Goal: Transaction & Acquisition: Purchase product/service

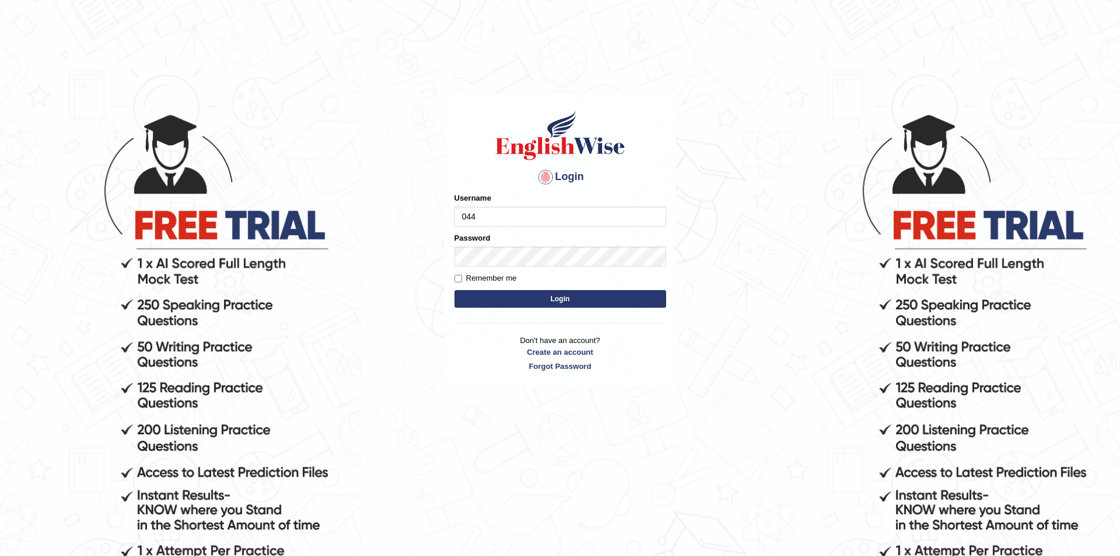
type input "0449148004"
click at [455, 290] on button "Login" at bounding box center [561, 299] width 212 height 18
click at [535, 296] on button "Login" at bounding box center [561, 299] width 212 height 18
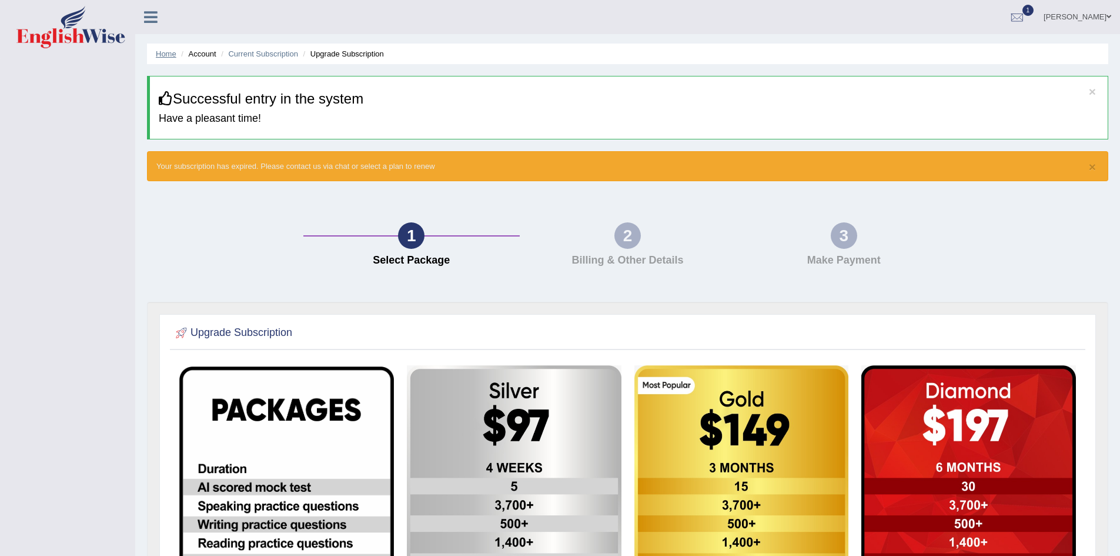
click at [163, 56] on link "Home" at bounding box center [166, 53] width 21 height 9
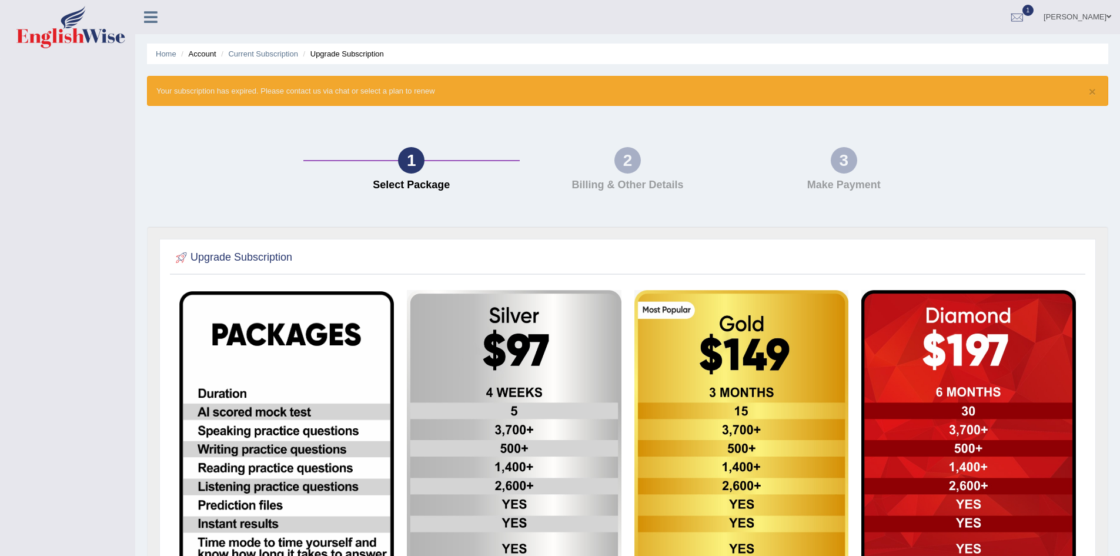
click at [168, 52] on link "Home" at bounding box center [166, 53] width 21 height 9
click at [150, 20] on icon at bounding box center [151, 16] width 14 height 15
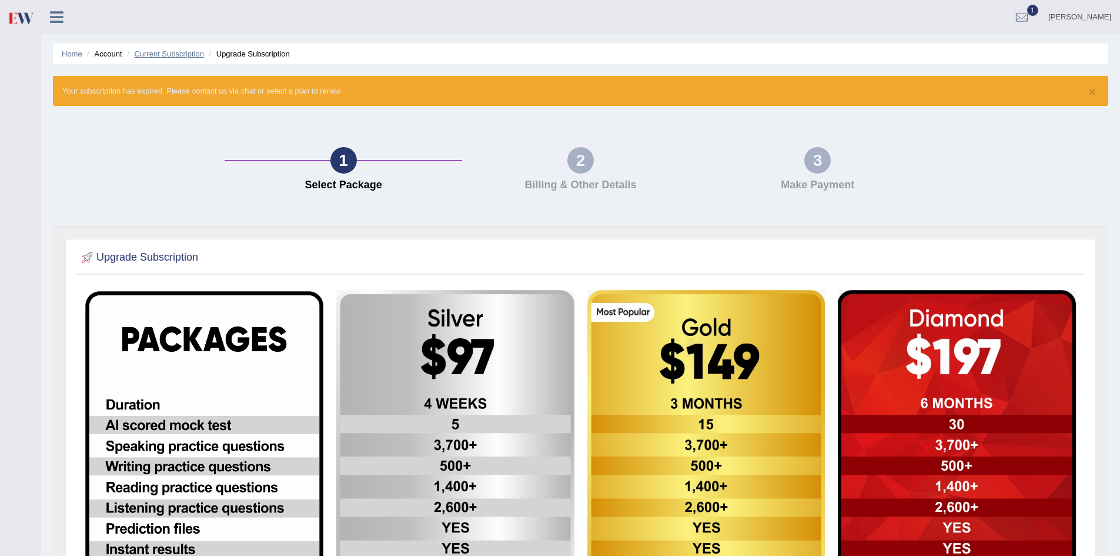
click at [175, 56] on link "Current Subscription" at bounding box center [169, 53] width 70 height 9
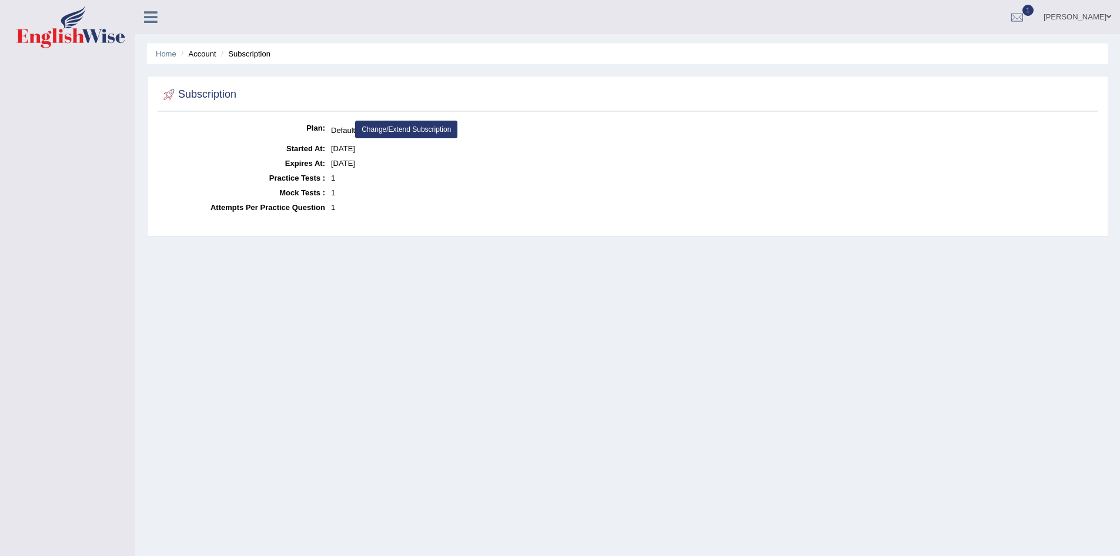
click at [175, 56] on link "Home" at bounding box center [166, 53] width 21 height 9
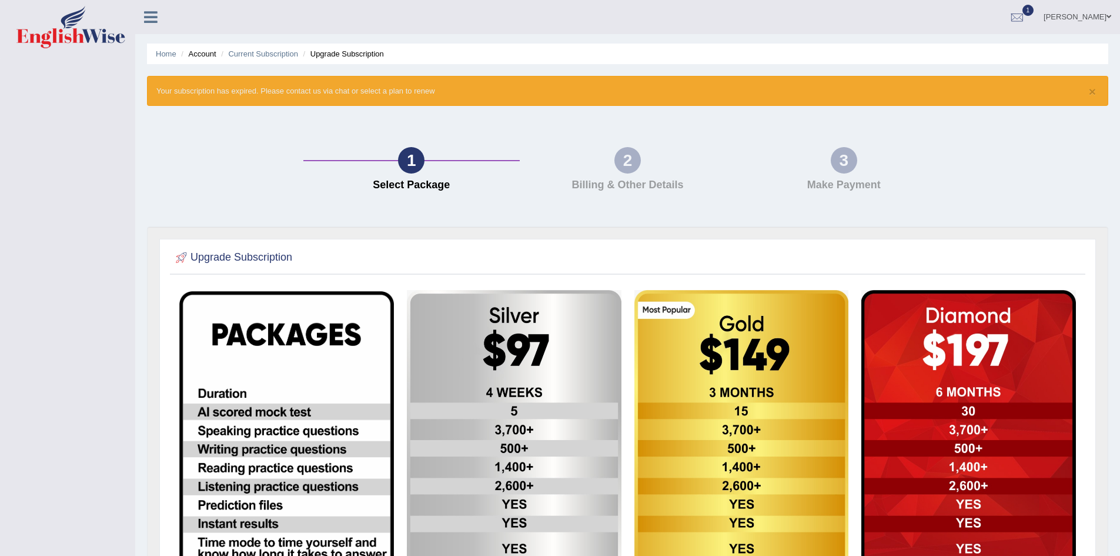
click at [633, 163] on div "2" at bounding box center [628, 160] width 26 height 26
click at [149, 19] on icon at bounding box center [151, 16] width 14 height 15
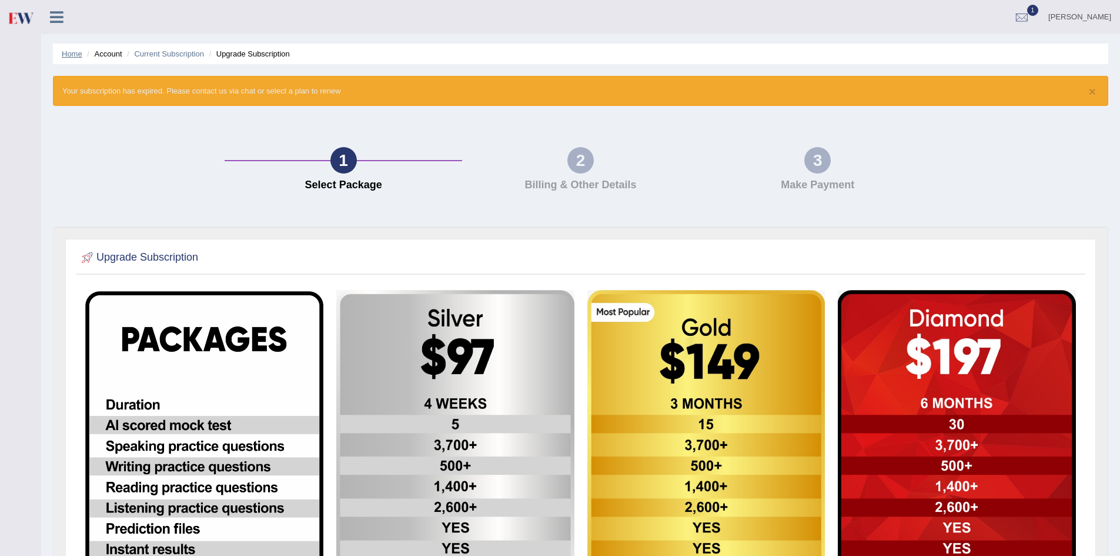
click at [76, 52] on link "Home" at bounding box center [72, 53] width 21 height 9
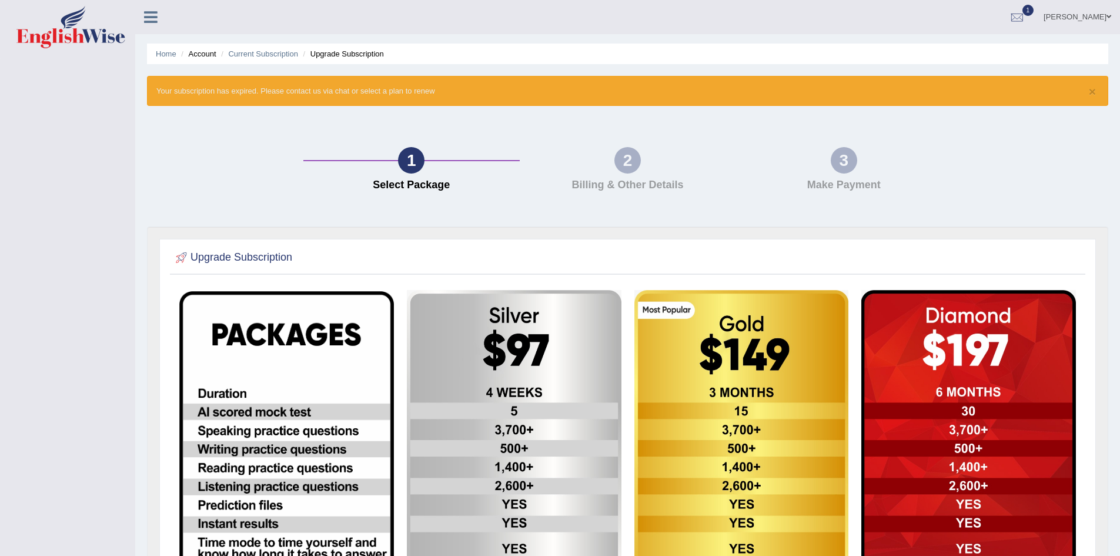
click at [155, 18] on icon at bounding box center [151, 16] width 14 height 15
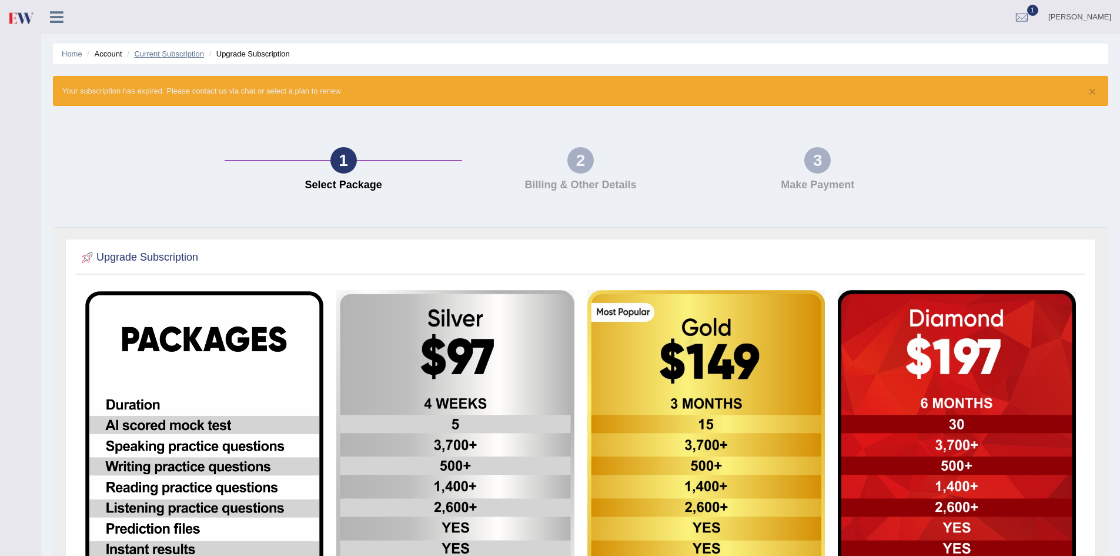
click at [177, 54] on link "Current Subscription" at bounding box center [169, 53] width 70 height 9
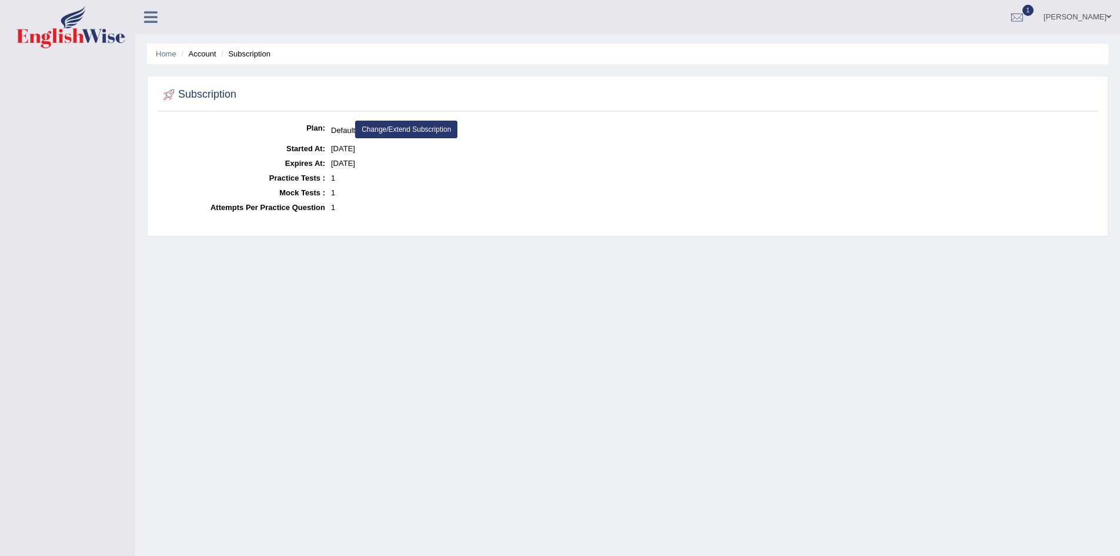
click at [419, 128] on link "Change/Extend Subscription" at bounding box center [406, 130] width 102 height 18
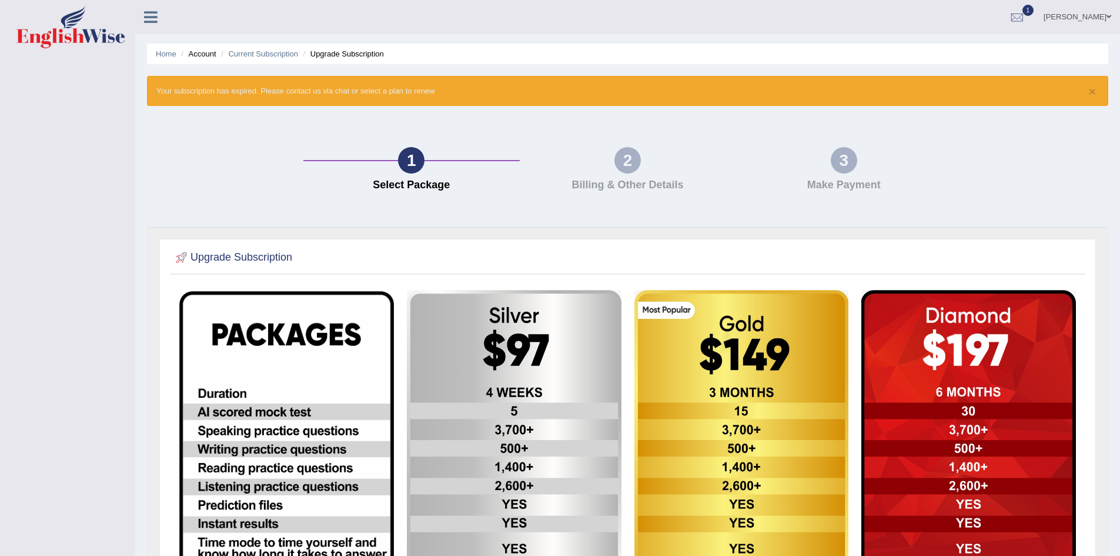
click at [205, 53] on li "Account" at bounding box center [197, 53] width 38 height 11
click at [166, 56] on link "Home" at bounding box center [166, 53] width 21 height 9
click at [1026, 451] on img at bounding box center [969, 532] width 215 height 484
click at [731, 411] on img at bounding box center [742, 532] width 215 height 484
click at [1026, 19] on div at bounding box center [1018, 18] width 18 height 18
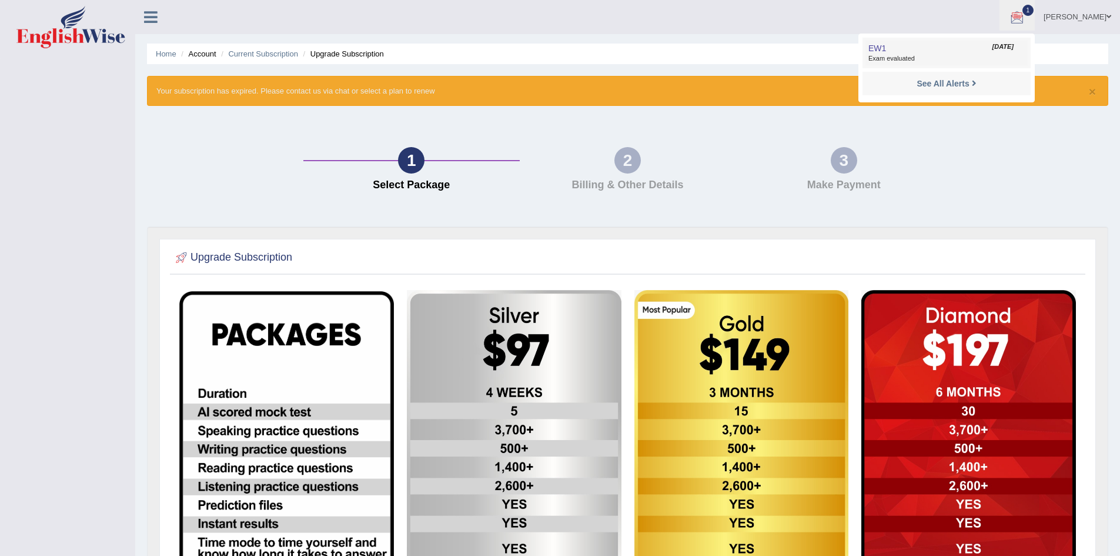
click at [906, 52] on link "EW1 Sep 4, 2025 Exam evaluated" at bounding box center [947, 53] width 162 height 25
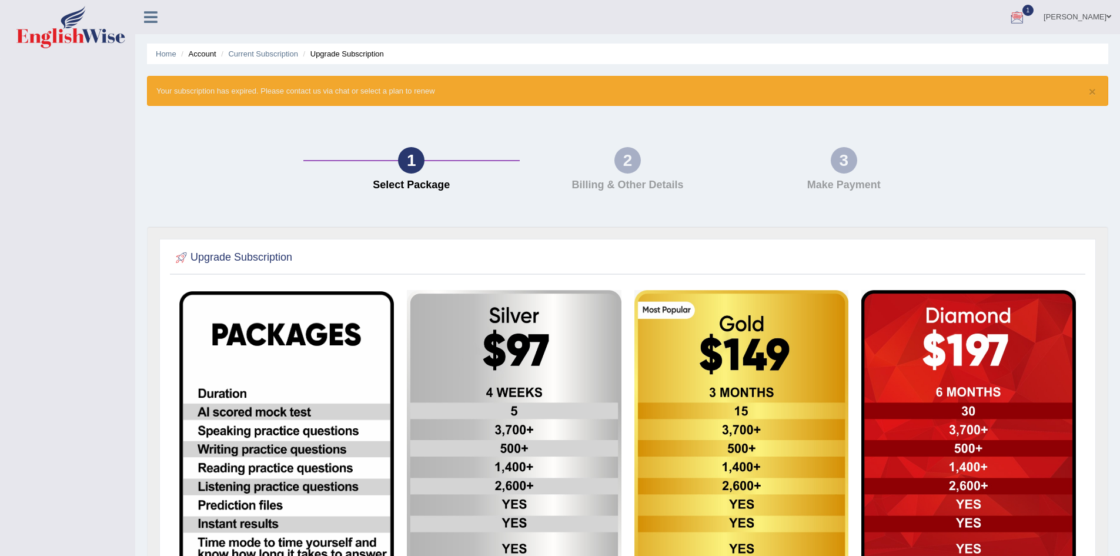
click at [1026, 14] on div at bounding box center [1018, 18] width 18 height 18
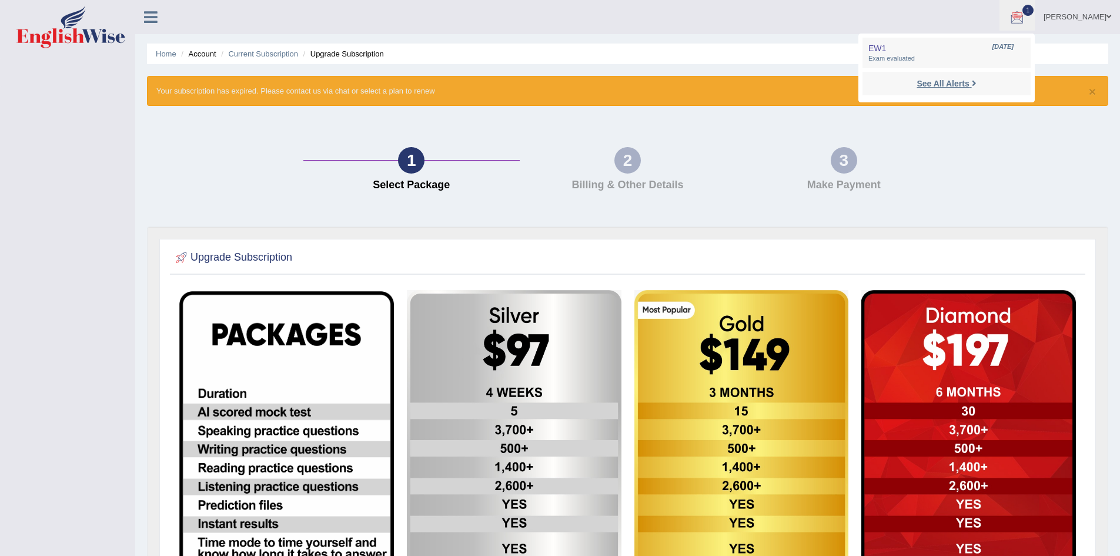
click at [963, 84] on strong "See All Alerts" at bounding box center [943, 83] width 52 height 9
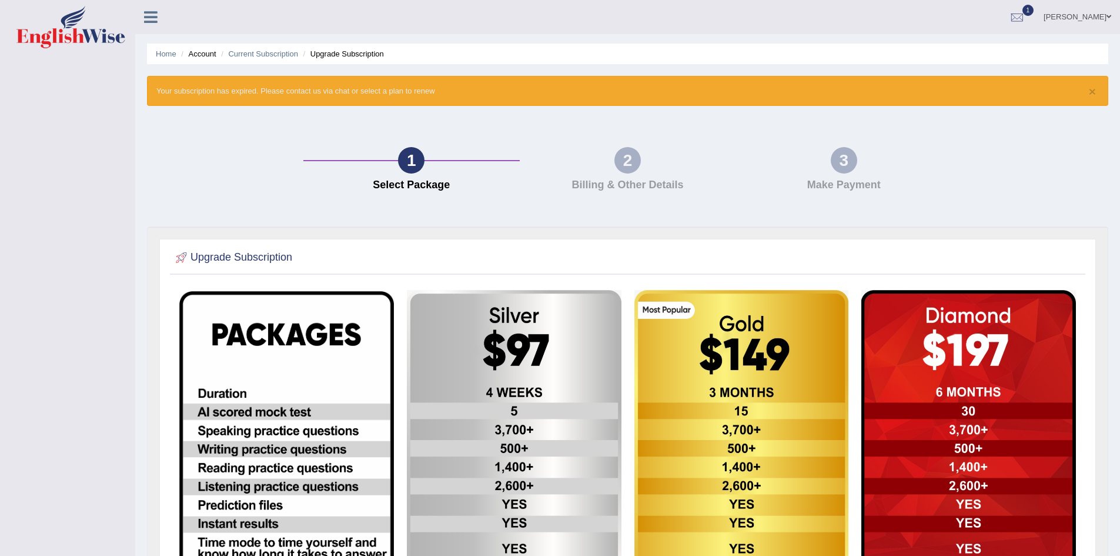
click at [155, 19] on icon at bounding box center [151, 16] width 14 height 15
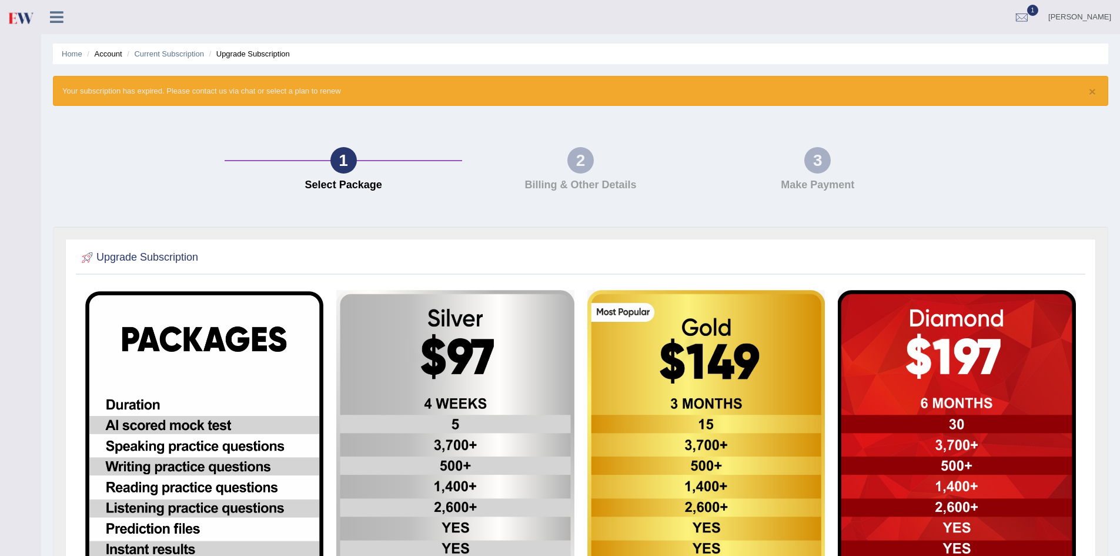
click at [61, 19] on icon at bounding box center [57, 16] width 14 height 15
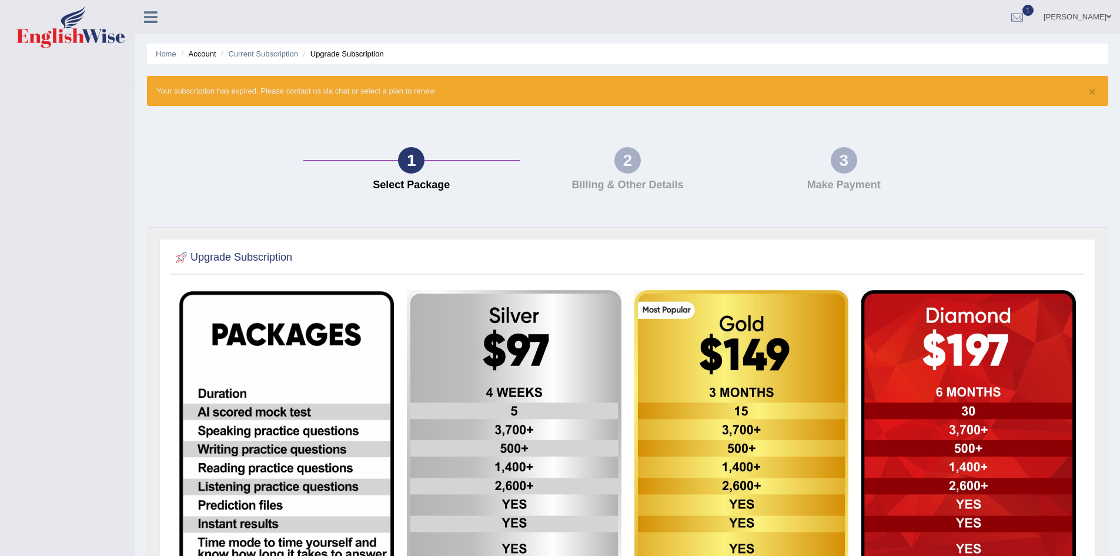
click at [148, 21] on icon at bounding box center [151, 16] width 14 height 15
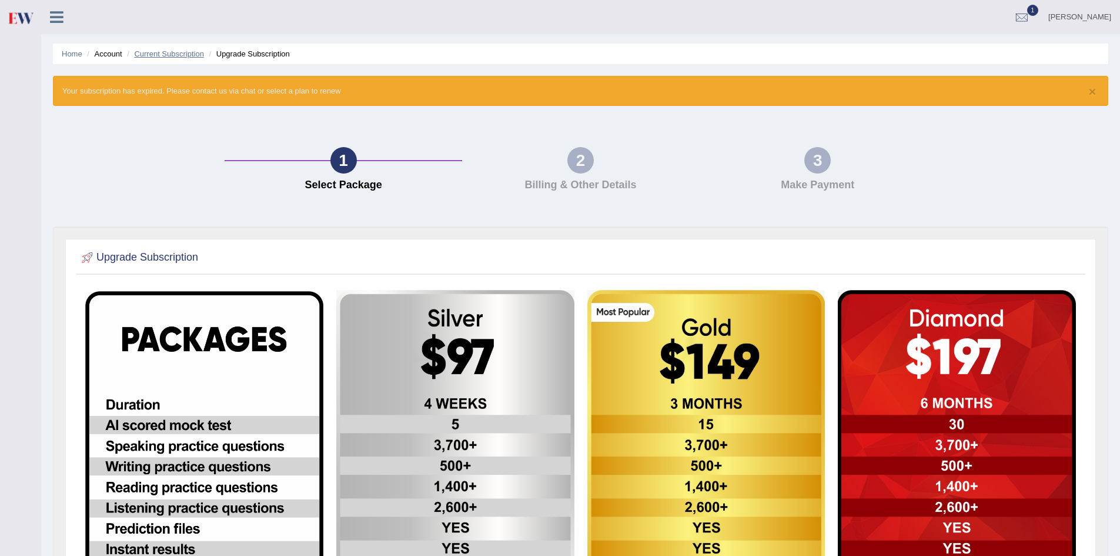
click at [164, 52] on link "Current Subscription" at bounding box center [169, 53] width 70 height 9
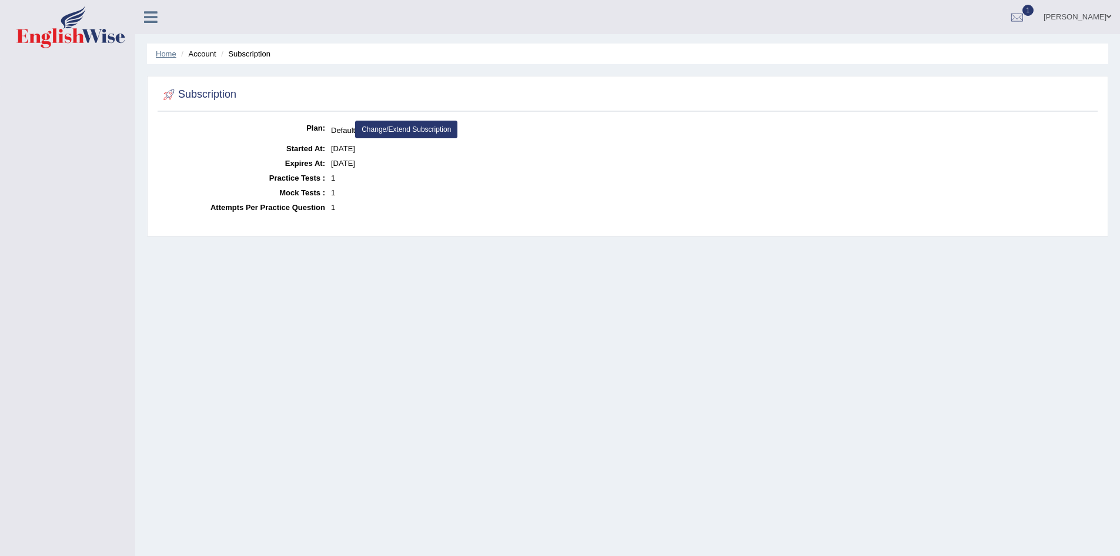
click at [172, 54] on link "Home" at bounding box center [166, 53] width 21 height 9
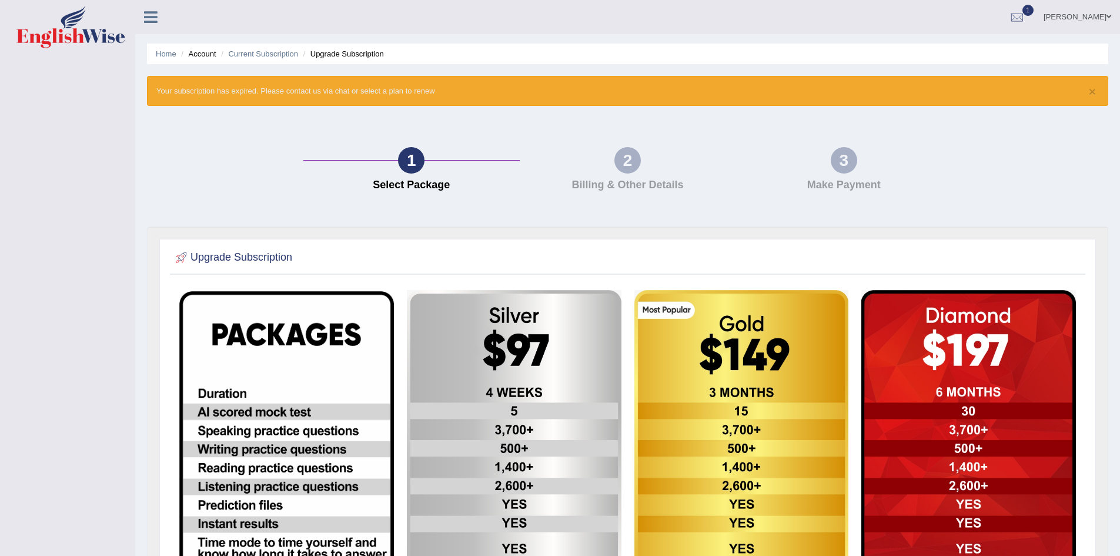
click at [150, 22] on icon at bounding box center [151, 16] width 14 height 15
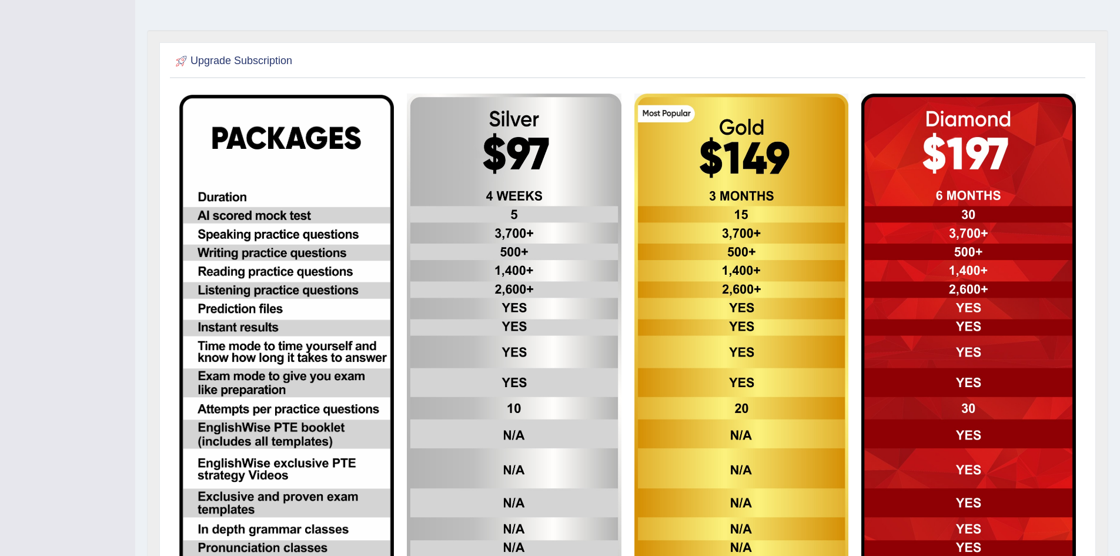
scroll to position [192, 0]
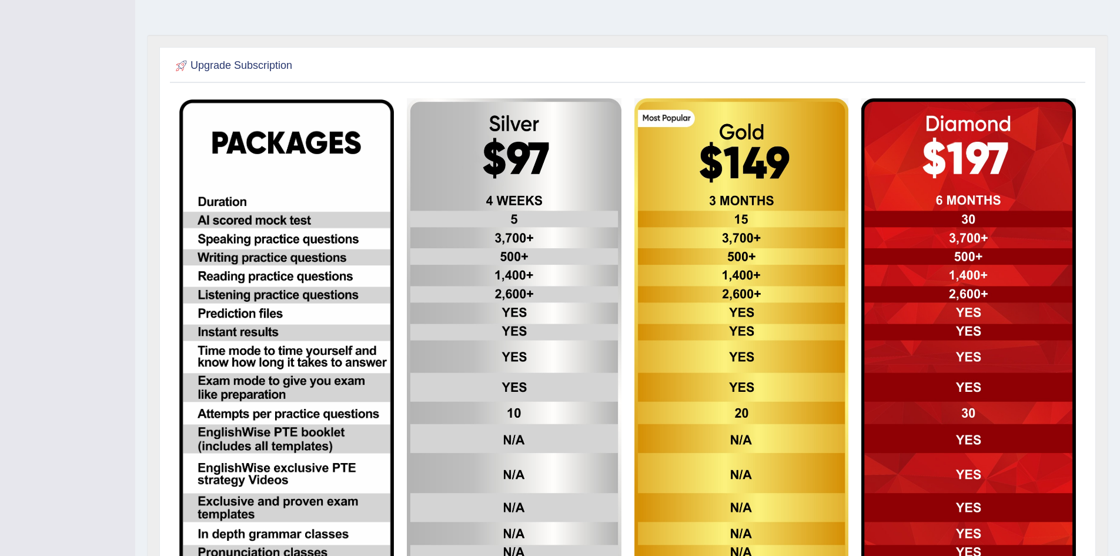
click at [305, 219] on img at bounding box center [286, 340] width 215 height 482
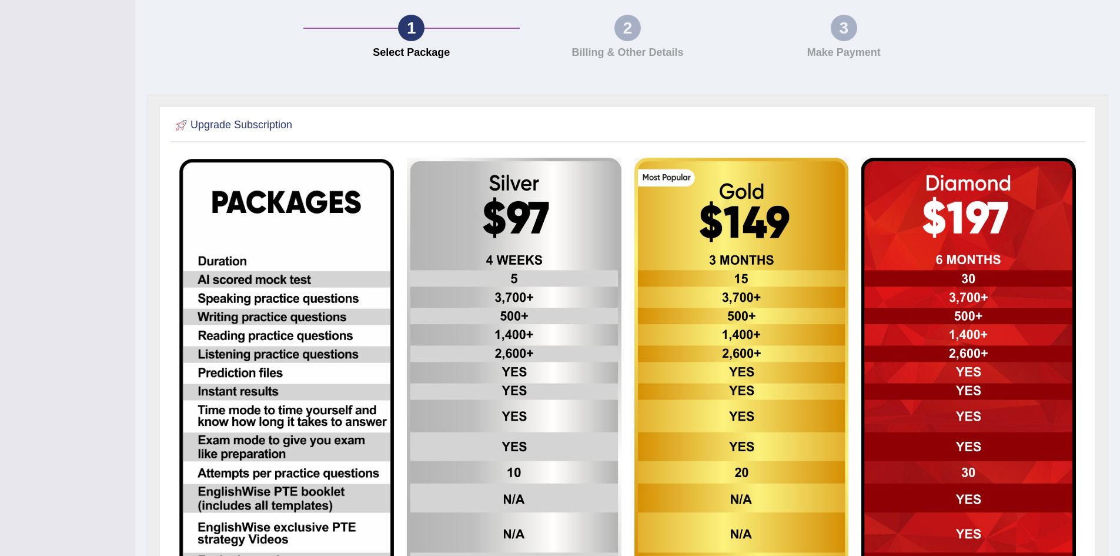
scroll to position [0, 0]
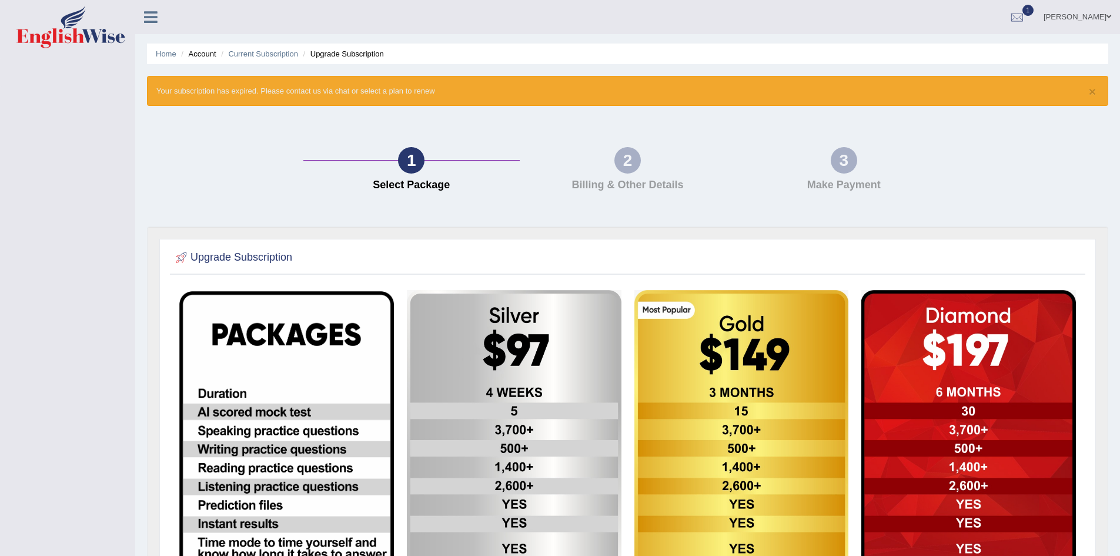
click at [243, 256] on h2 "Upgrade Subscription" at bounding box center [232, 258] width 119 height 18
click at [813, 359] on img at bounding box center [742, 532] width 215 height 484
click at [175, 52] on link "Home" at bounding box center [166, 53] width 21 height 9
click at [146, 17] on icon at bounding box center [151, 16] width 14 height 15
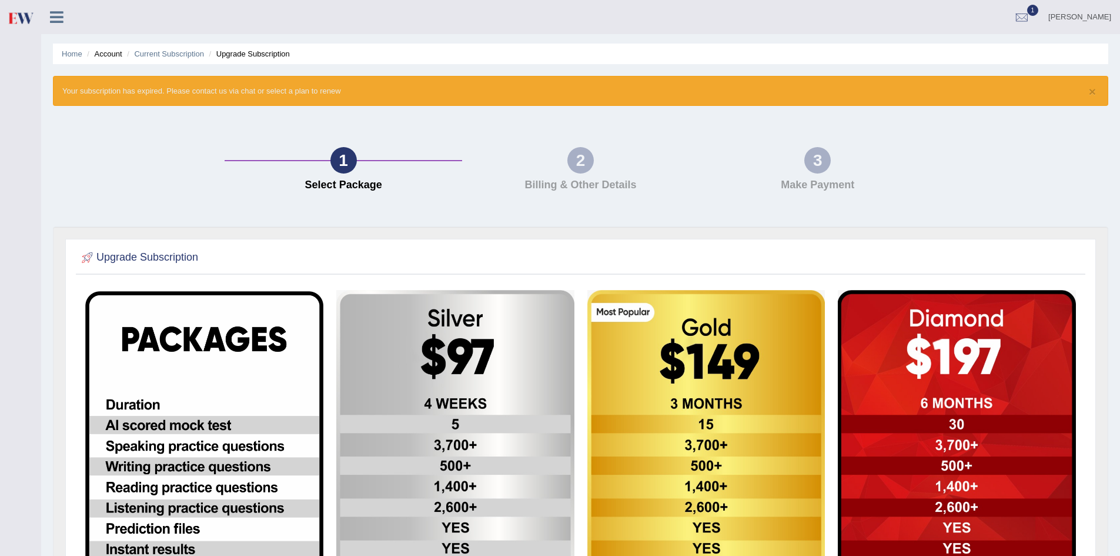
click at [28, 22] on img at bounding box center [20, 18] width 26 height 24
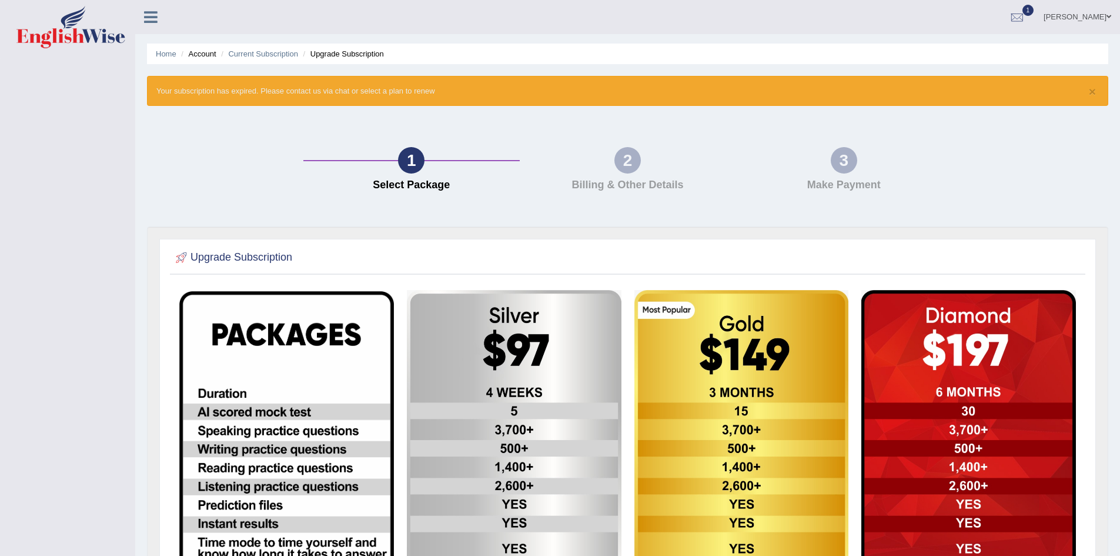
drag, startPoint x: 0, startPoint y: 0, endPoint x: 262, endPoint y: 155, distance: 304.8
click at [262, 155] on div "1 Select Package 2 Billing & Other Details 3 Make Payment" at bounding box center [627, 172] width 973 height 109
click at [1099, 15] on link "[PERSON_NAME]" at bounding box center [1077, 15] width 85 height 31
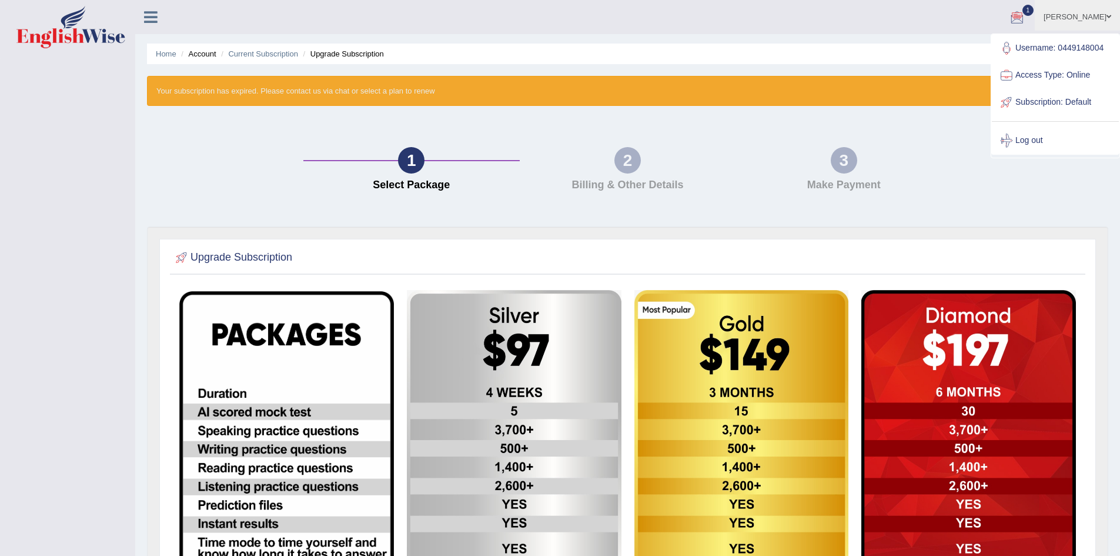
click at [1043, 105] on link "Subscription: Default" at bounding box center [1055, 102] width 127 height 27
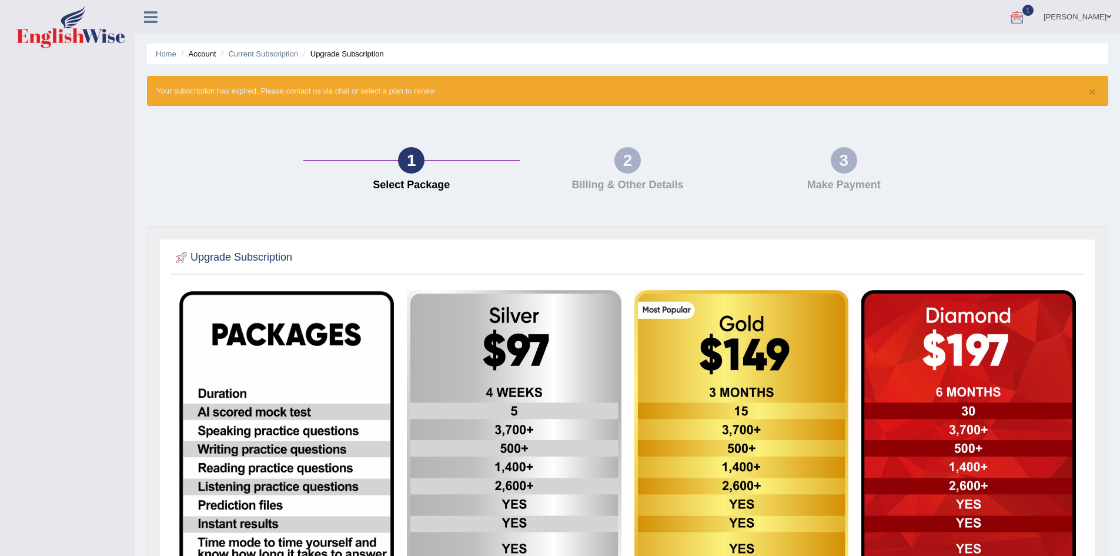
click at [1105, 14] on link "prakashkumar" at bounding box center [1077, 15] width 85 height 31
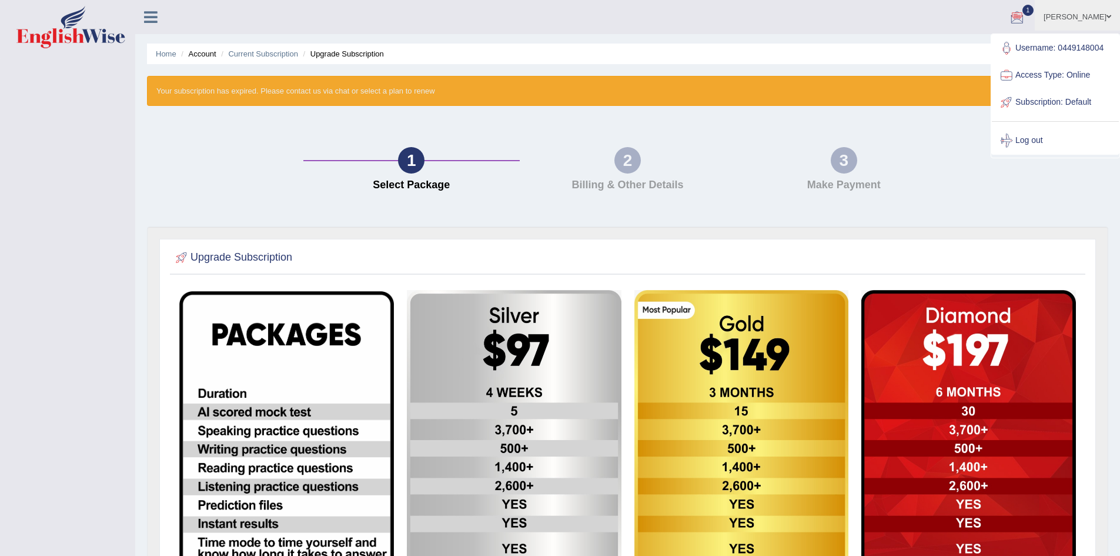
click at [1055, 74] on link "Access Type: Online" at bounding box center [1055, 75] width 127 height 27
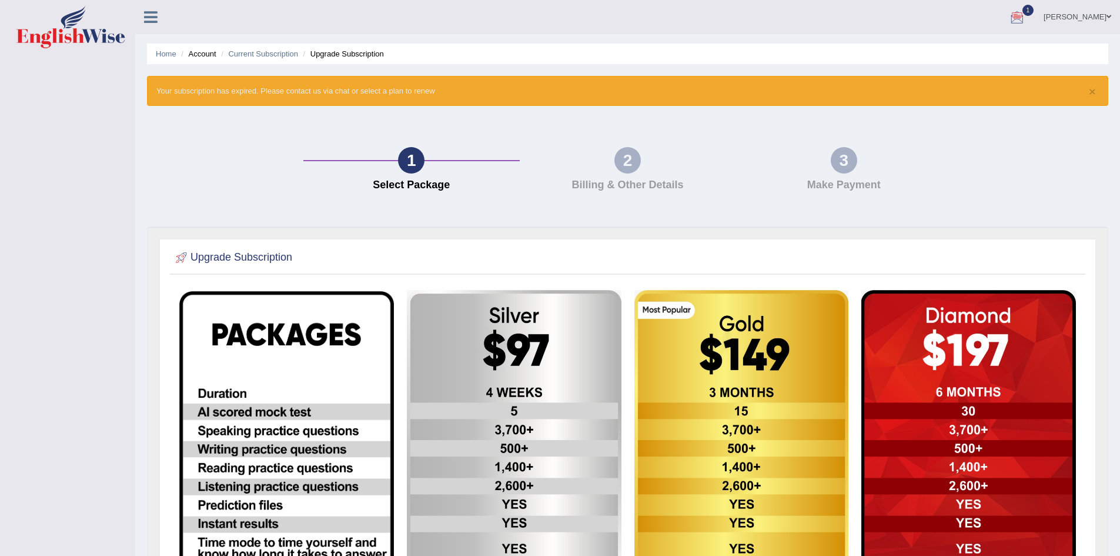
click at [1091, 16] on link "prakashkumar" at bounding box center [1077, 15] width 85 height 31
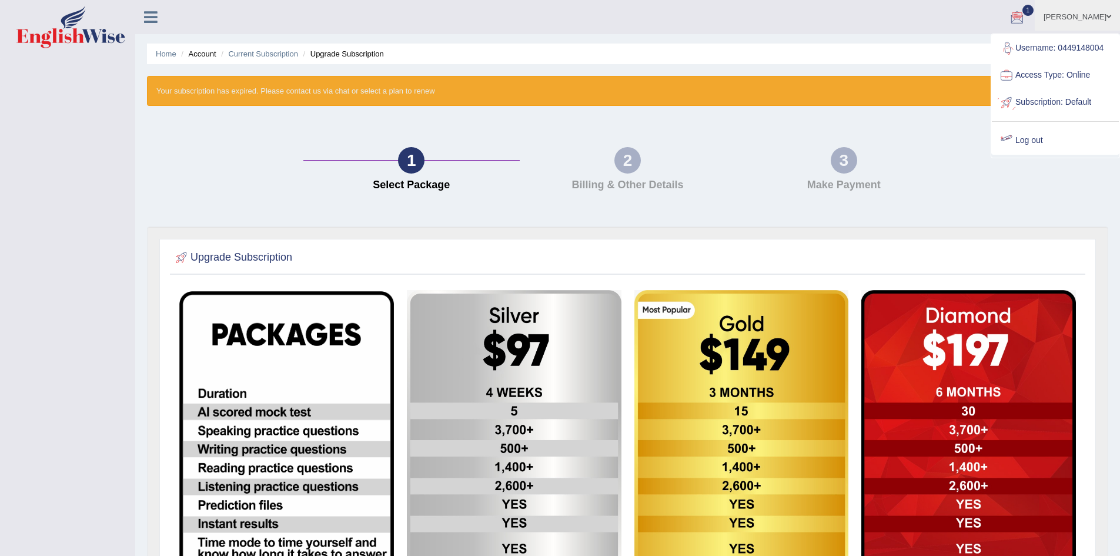
click at [1044, 136] on link "Log out" at bounding box center [1055, 140] width 127 height 27
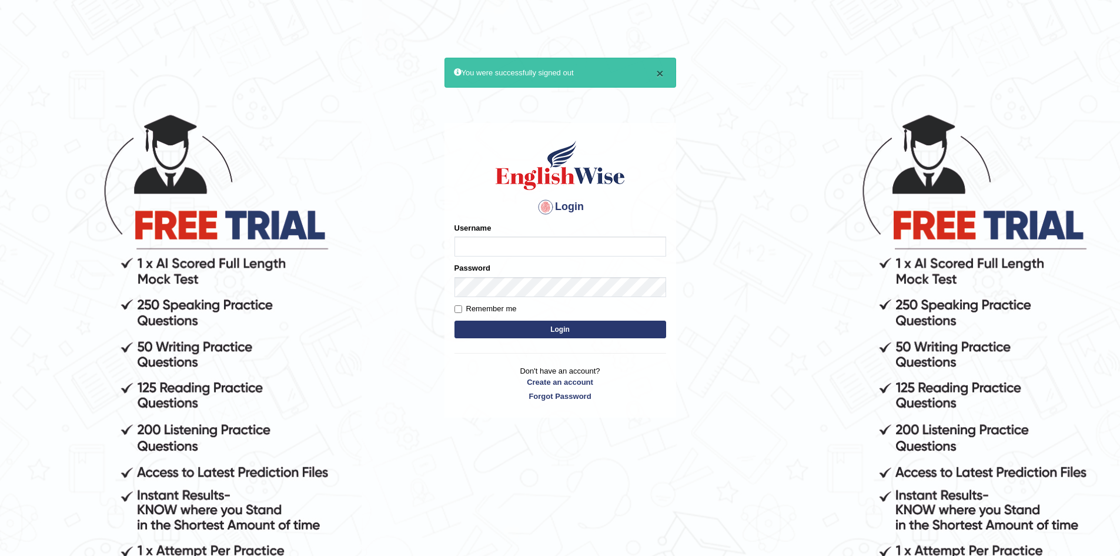
drag, startPoint x: 662, startPoint y: 72, endPoint x: 661, endPoint y: 65, distance: 6.5
click at [661, 72] on button "×" at bounding box center [659, 73] width 7 height 12
